Goal: Task Accomplishment & Management: Complete application form

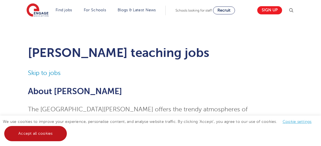
click at [25, 131] on link "Accept all cookies" at bounding box center [35, 133] width 63 height 15
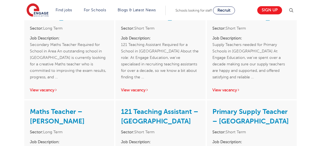
scroll to position [1083, 0]
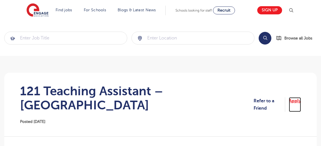
click at [297, 97] on link "Apply" at bounding box center [295, 104] width 12 height 15
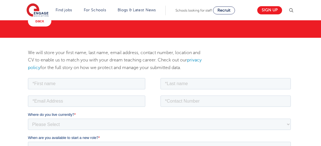
scroll to position [53, 0]
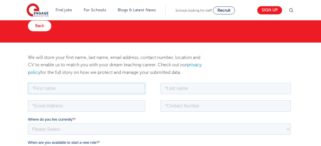
click at [59, 88] on input "text" at bounding box center [86, 88] width 117 height 11
type input "Fabio"
click at [173, 93] on input "text" at bounding box center [226, 88] width 130 height 11
type input "Lima Brandao Quaresma"
click at [206, 106] on input "tel" at bounding box center [226, 105] width 130 height 11
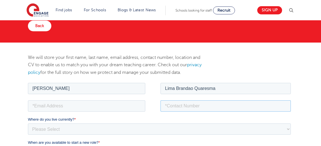
type input "+447769500689"
click at [70, 102] on input "email" at bounding box center [86, 105] width 117 height 11
type input "brandao1111@outlook.com"
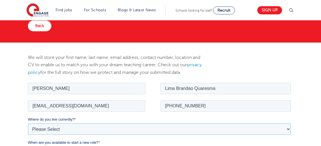
click at [77, 127] on select "Please Select UK Canada Ireland Australia New Zealand Europe USA South Africa J…" at bounding box center [159, 128] width 263 height 11
click at [28, 123] on select "Please Select UK Canada Ireland Australia New Zealand Europe USA South Africa J…" at bounding box center [159, 128] width 263 height 11
click at [118, 124] on select "Please Select UK Canada Ireland Australia New Zealand Europe USA South Africa J…" at bounding box center [159, 128] width 263 height 11
select select "UK"
click at [28, 123] on select "Please Select UK Canada Ireland Australia New Zealand Europe USA South Africa J…" at bounding box center [159, 128] width 263 height 11
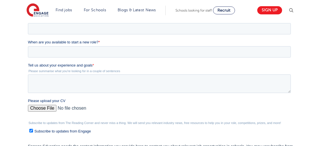
scroll to position [222, 0]
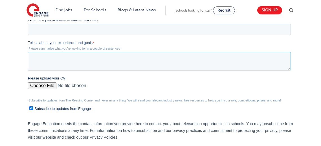
click at [51, 65] on textarea "Tell us about your experience and goals *" at bounding box center [159, 61] width 263 height 19
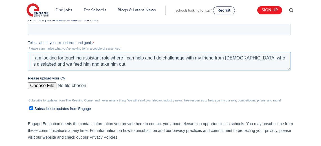
click at [285, 55] on textarea "I am looking for teaching assistant role where I can help and I do challenege w…" at bounding box center [159, 61] width 263 height 19
click at [176, 59] on textarea "I am looking for teaching assistant role where I can help and I do challenege w…" at bounding box center [159, 61] width 263 height 19
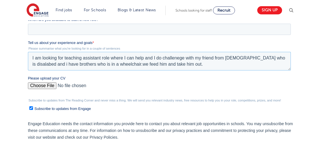
click at [176, 59] on textarea "I am looking for teaching assistant role where I can help and I do challenege w…" at bounding box center [159, 61] width 263 height 19
click at [184, 60] on textarea "I am looking for teaching assistant role where I can help and I do challenege w…" at bounding box center [159, 61] width 263 height 19
type textarea "I am looking for teaching assistant role where I can help and I do challenge wi…"
click at [136, 107] on label "Subscribe to updates from Engage" at bounding box center [160, 109] width 262 height 6
click at [33, 107] on input "Subscribe to updates from Engage" at bounding box center [31, 108] width 4 height 4
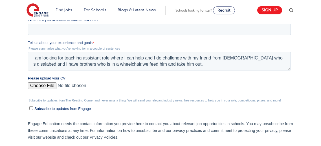
click at [34, 108] on label "Subscribe to updates from Engage" at bounding box center [160, 109] width 262 height 6
click at [33, 108] on input "Subscribe to updates from Engage" at bounding box center [31, 108] width 4 height 4
checkbox input "true"
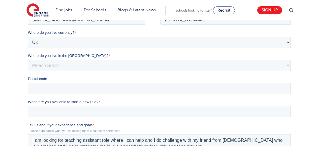
scroll to position [141, 0]
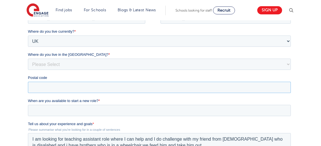
click at [157, 84] on input "Postal code" at bounding box center [159, 87] width 263 height 11
type input "E8 4LP"
click at [83, 62] on select "Please Select Overseas Barnsley Bedfordshire Berkshire Bournemouth Bracknell Fo…" at bounding box center [159, 64] width 263 height 11
select select "London"
click at [28, 65] on select "Please Select Overseas Barnsley Bedfordshire Berkshire Bournemouth Bracknell Fo…" at bounding box center [159, 64] width 263 height 11
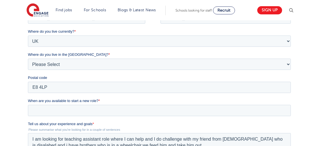
click at [6, 85] on div "We will store your first name, last name, email address, contact number, locati…" at bounding box center [160, 109] width 321 height 308
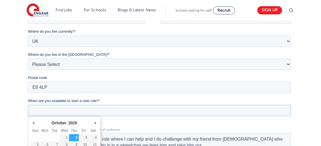
click at [31, 109] on input "When are you available to start a new role? *" at bounding box center [159, 110] width 263 height 11
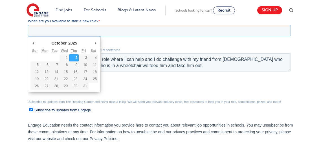
scroll to position [217, 0]
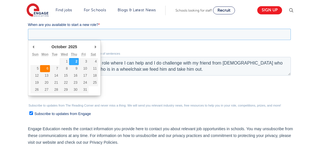
type div "2025-10-06"
type input "2025/10/06"
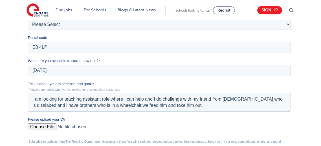
scroll to position [183, 0]
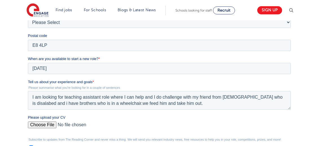
drag, startPoint x: 321, startPoint y: 67, endPoint x: 311, endPoint y: 65, distance: 9.7
click at [311, 65] on div "We will store your first name, last name, email address, contact number, locati…" at bounding box center [160, 67] width 321 height 308
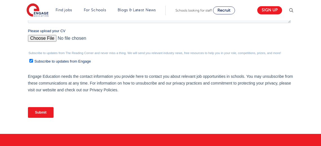
scroll to position [269, 0]
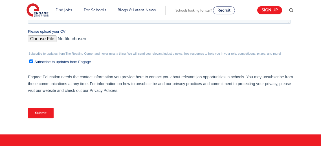
click at [31, 113] on input "Submit" at bounding box center [41, 113] width 26 height 11
